Goal: Ask a question

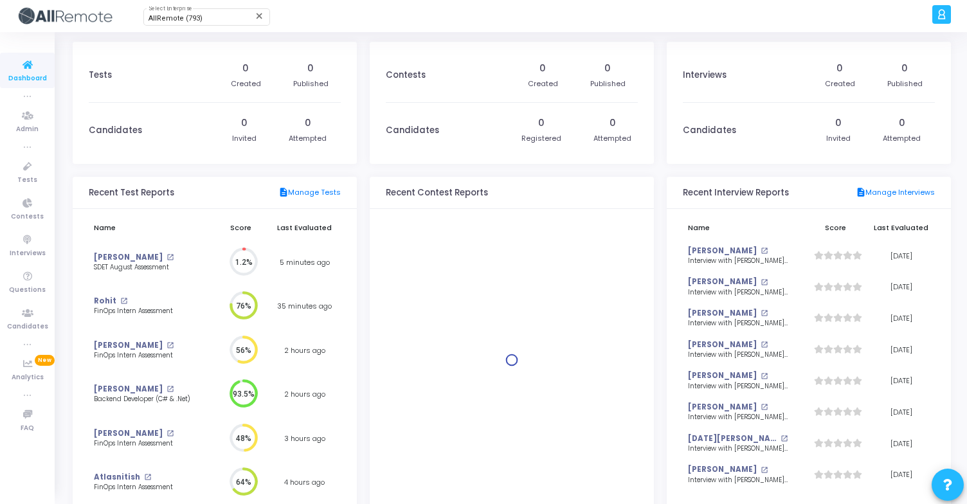
click at [946, 481] on icon at bounding box center [948, 485] width 9 height 9
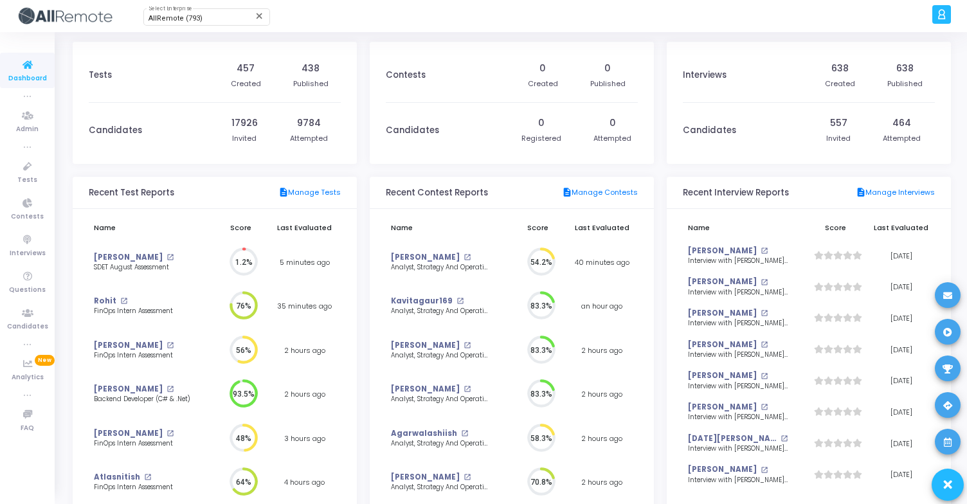
scroll to position [28, 14]
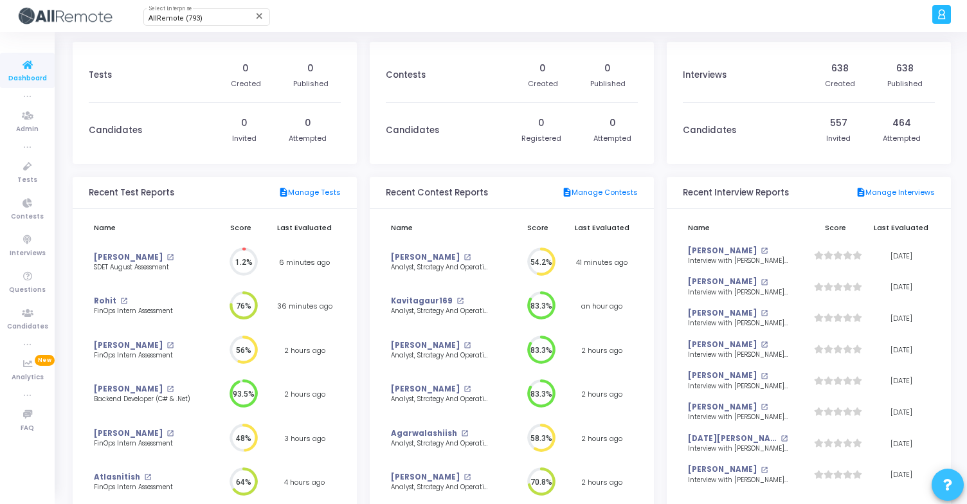
click at [948, 493] on span at bounding box center [948, 485] width 9 height 30
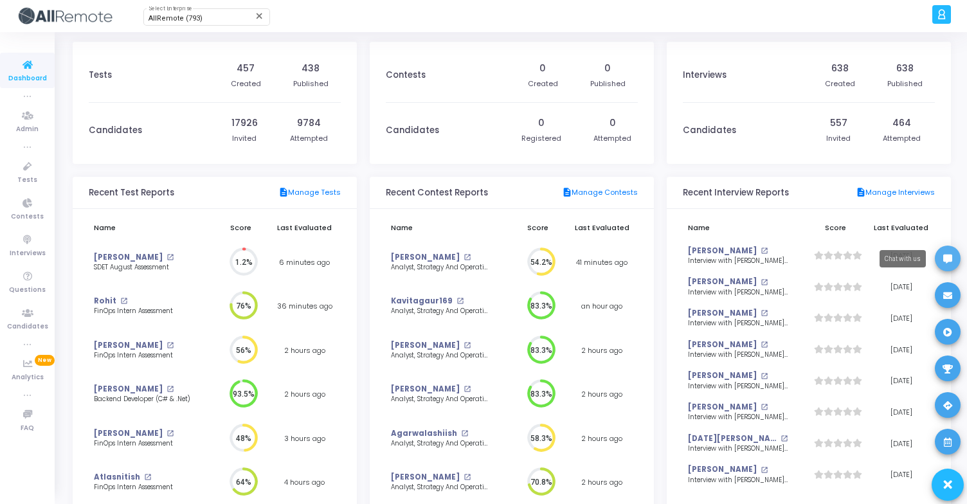
click at [949, 261] on icon at bounding box center [948, 259] width 9 height 9
